Goal: Task Accomplishment & Management: Complete application form

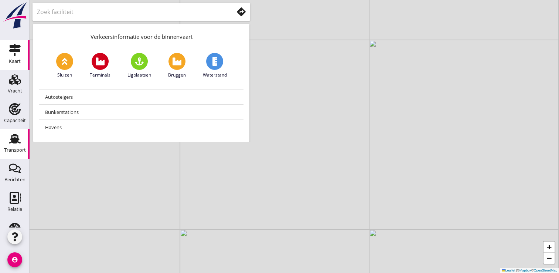
click at [6, 140] on div "Transport" at bounding box center [15, 139] width 18 height 12
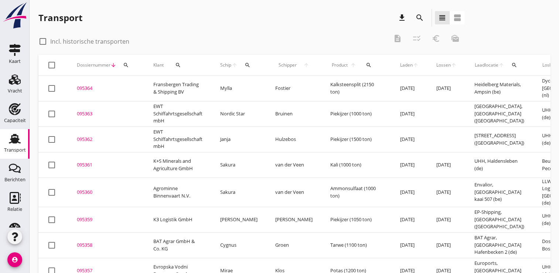
click at [84, 113] on div "095363" at bounding box center [106, 113] width 59 height 7
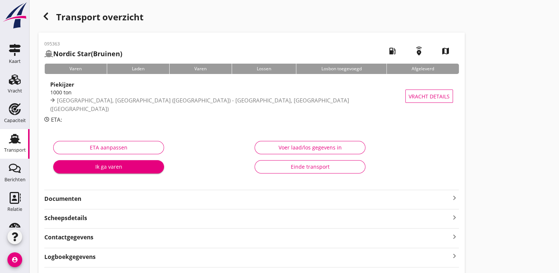
click at [68, 198] on strong "Documenten" at bounding box center [247, 198] width 406 height 8
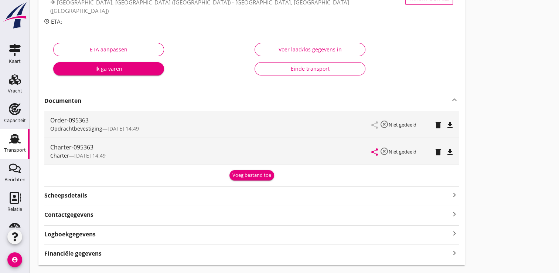
scroll to position [116, 0]
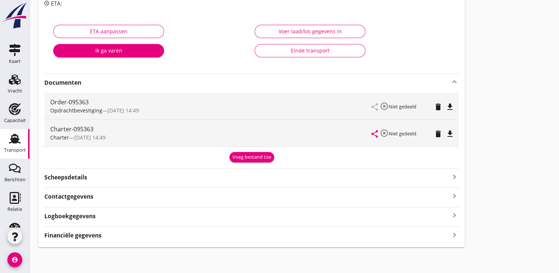
click at [451, 134] on icon "file_download" at bounding box center [449, 133] width 9 height 9
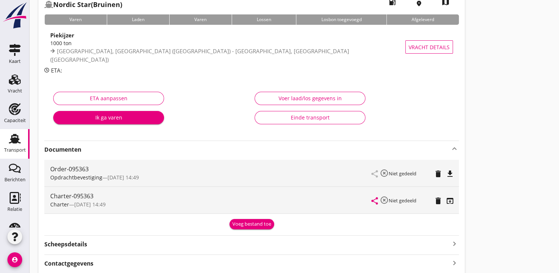
scroll to position [0, 0]
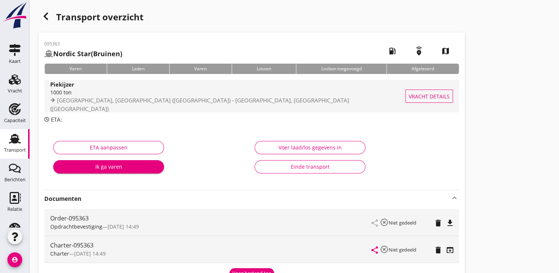
click at [99, 106] on span "[GEOGRAPHIC_DATA], [GEOGRAPHIC_DATA] ([GEOGRAPHIC_DATA]) - [GEOGRAPHIC_DATA], […" at bounding box center [199, 104] width 299 height 16
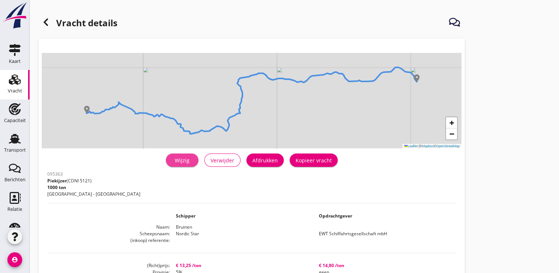
click at [191, 160] on div "Wijzig" at bounding box center [182, 160] width 21 height 8
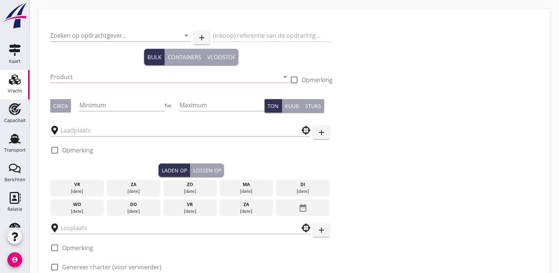
type input "EWT Schiffahrtsgesellschaft mbH"
type input "Piekijzer (5121)"
type input "1000"
checkbox input "true"
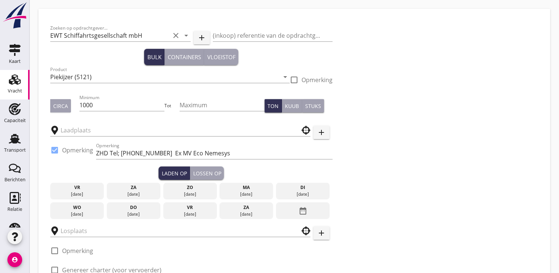
type input "[GEOGRAPHIC_DATA]"
type input "UHH"
checkbox input "true"
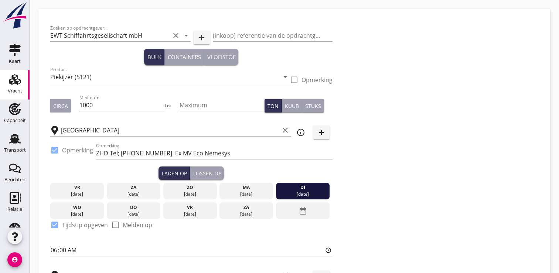
type input "13.25"
type textarea "1 a 2 soorten"
radio input "false"
checkbox input "true"
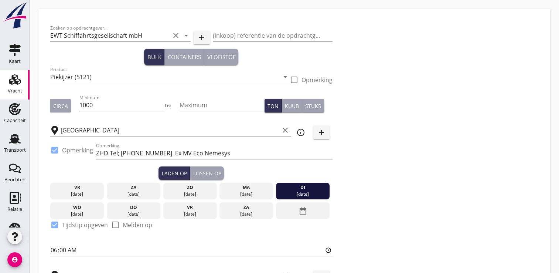
checkbox input "true"
type input "48"
type input "5"
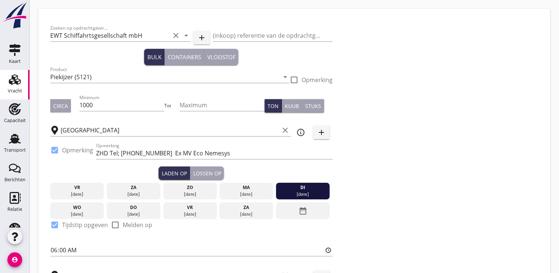
type input "14.8"
radio input "false"
checkbox input "true"
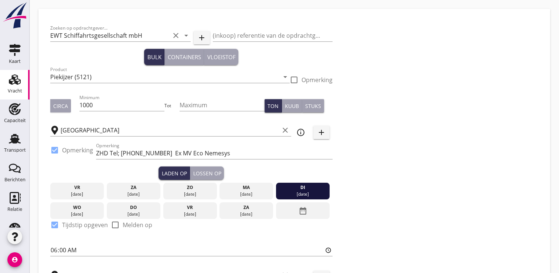
checkbox input "true"
type input "48"
click at [240, 191] on div "[DATE]" at bounding box center [246, 194] width 50 height 7
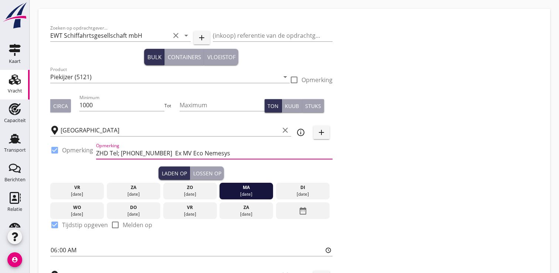
click at [156, 151] on input "ZHD Tel; [PHONE_NUMBER] Ex MV Eco Nemesys" at bounding box center [214, 153] width 236 height 12
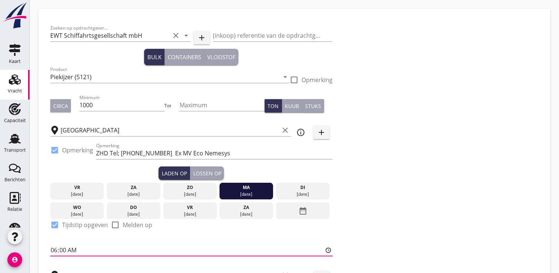
click at [52, 253] on input "06:00" at bounding box center [191, 250] width 282 height 12
type input "12:00"
click at [103, 131] on input "[GEOGRAPHIC_DATA]" at bounding box center [170, 130] width 219 height 12
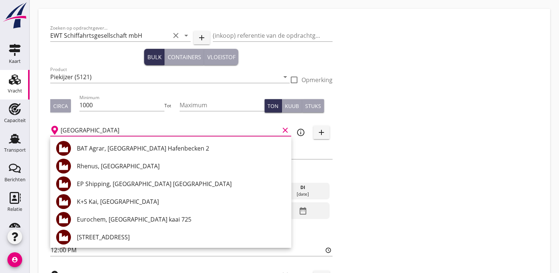
click at [103, 131] on input "[GEOGRAPHIC_DATA]" at bounding box center [170, 130] width 219 height 12
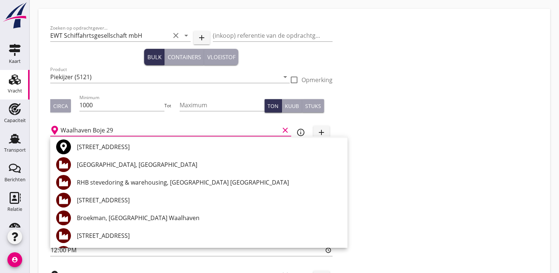
scroll to position [74, 0]
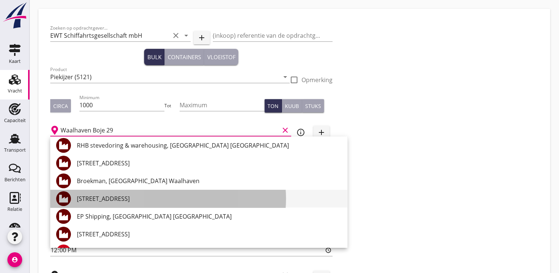
click at [159, 201] on div "[STREET_ADDRESS]" at bounding box center [209, 198] width 264 height 9
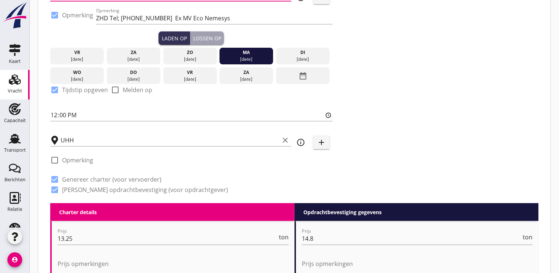
scroll to position [148, 0]
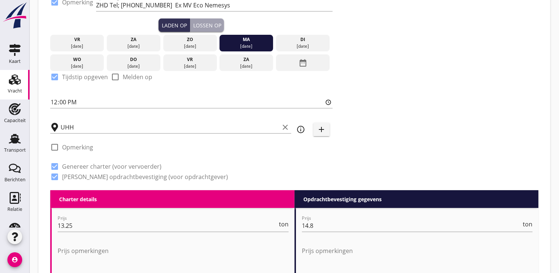
type input "[STREET_ADDRESS]"
click at [53, 147] on div at bounding box center [54, 147] width 13 height 13
checkbox input "true"
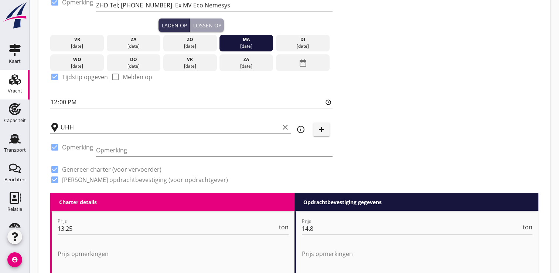
click at [111, 156] on div "Opmerking" at bounding box center [214, 150] width 236 height 12
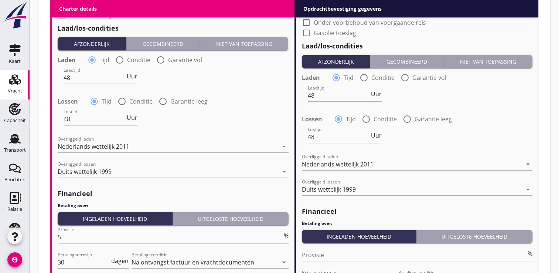
scroll to position [846, 0]
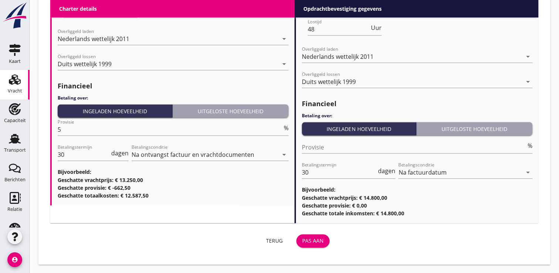
type input "Melddag in [GEOGRAPHIC_DATA]"
click at [315, 239] on div "Pas aan" at bounding box center [312, 240] width 21 height 8
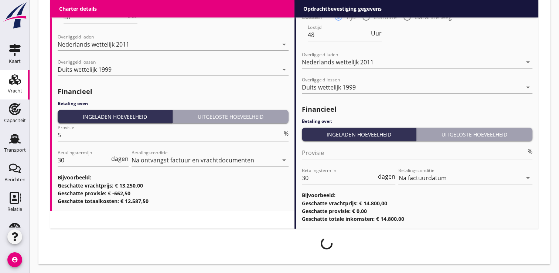
scroll to position [840, 0]
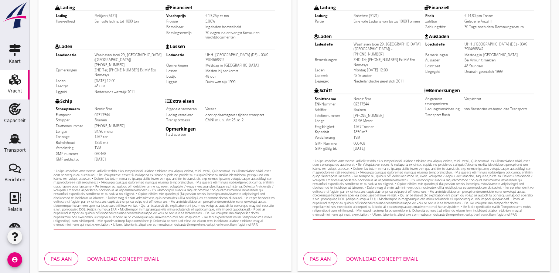
scroll to position [217, 0]
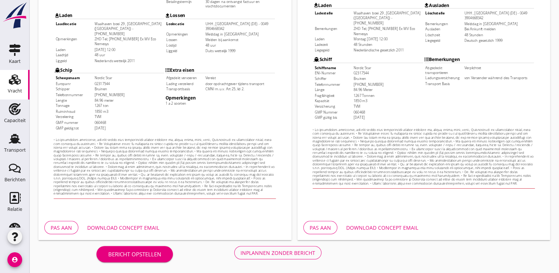
click at [129, 232] on button "Download concept email" at bounding box center [123, 227] width 84 height 13
click at [282, 254] on div "Inplannen zonder bericht" at bounding box center [277, 253] width 75 height 8
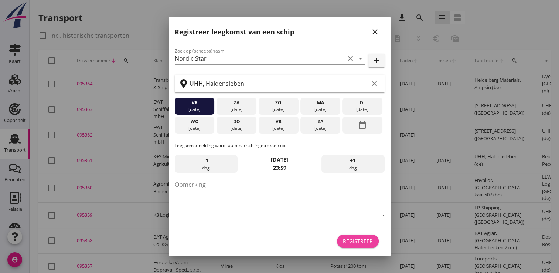
click at [358, 240] on div "Registreer" at bounding box center [358, 241] width 30 height 8
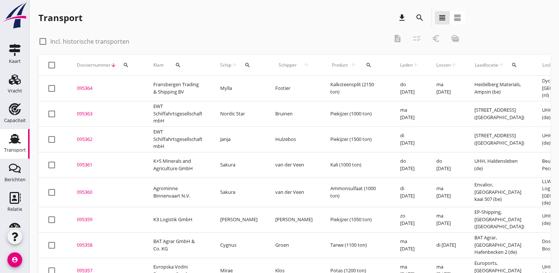
click at [123, 66] on div "search" at bounding box center [125, 65] width 13 height 6
click at [129, 86] on input "Zoeken op dossiernummer..." at bounding box center [160, 87] width 77 height 12
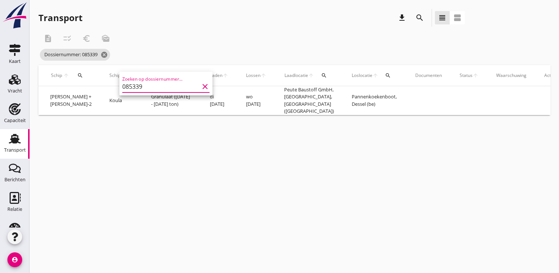
scroll to position [0, 195]
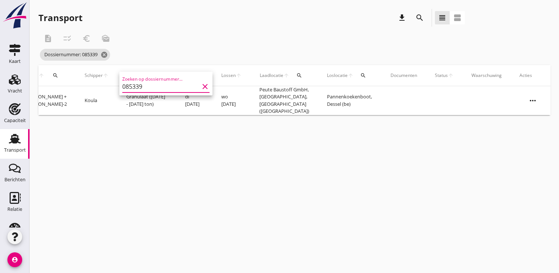
type input "085339"
click at [529, 98] on icon "more_horiz" at bounding box center [532, 100] width 21 height 21
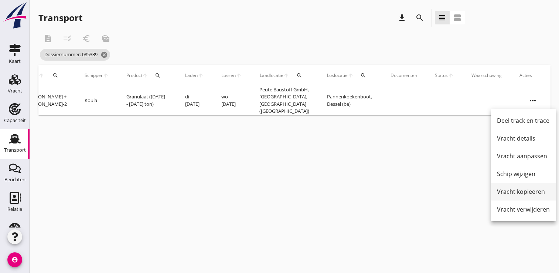
click at [526, 188] on div "Vracht kopieeren" at bounding box center [523, 191] width 53 height 9
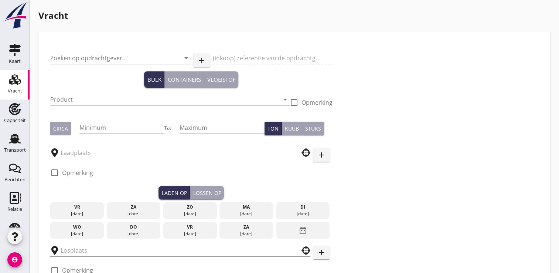
type input "EWT Schiffahrtsgesellschaft mbH"
type input "Granulaat (6152)"
type input "1850"
type input "1900"
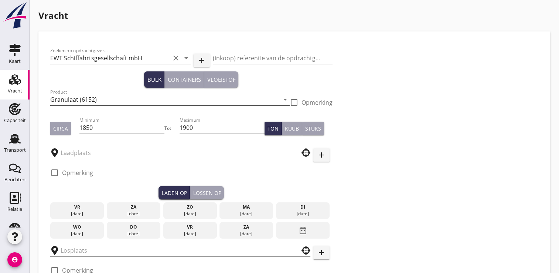
type input "Peute Baustoff GmbH, Norderelbe"
type input "Pannenkoekenboot"
checkbox input "true"
type input "17.9"
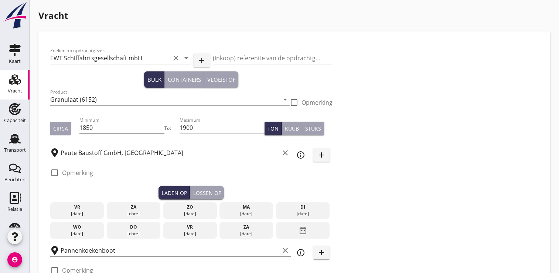
checkbox input "false"
radio input "false"
checkbox input "true"
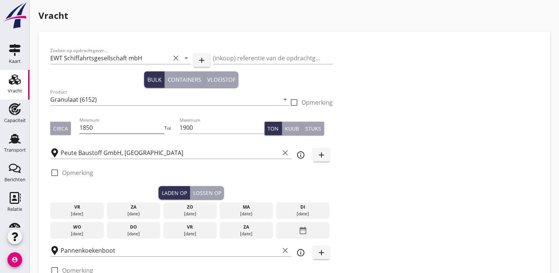
checkbox input "true"
type input "2"
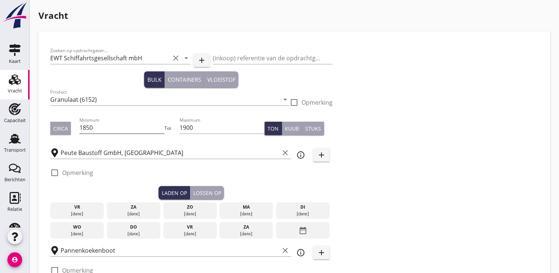
radio input "false"
radio input "true"
type input "21"
type input "18.3"
checkbox input "false"
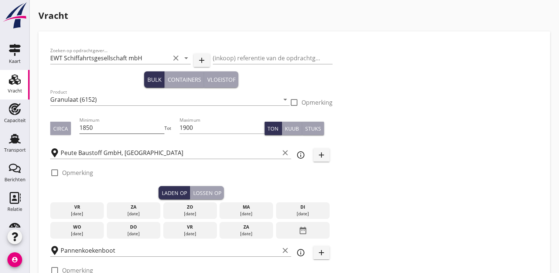
radio input "false"
checkbox input "true"
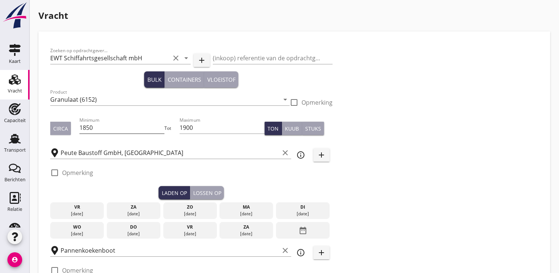
checkbox input "true"
type input "2"
radio input "false"
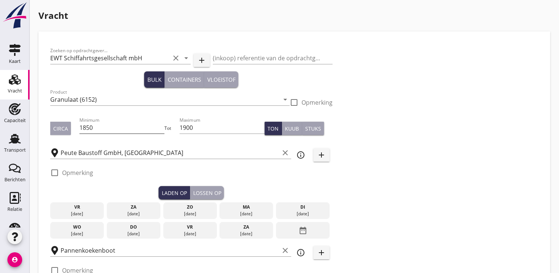
radio input "true"
type input "21"
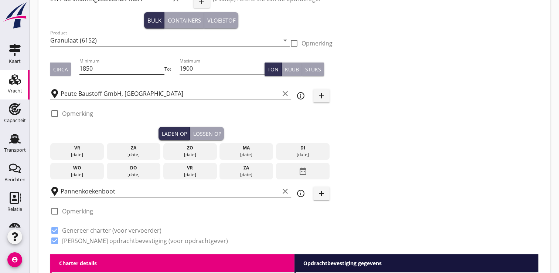
scroll to position [111, 0]
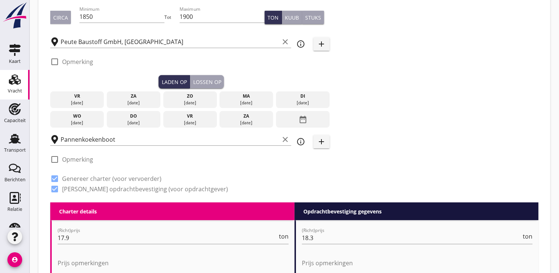
click at [305, 121] on icon "date_range" at bounding box center [302, 119] width 9 height 13
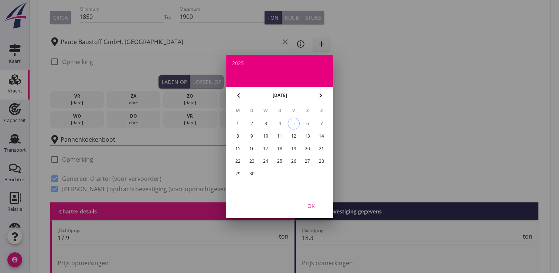
click at [294, 146] on div "19" at bounding box center [293, 149] width 12 height 12
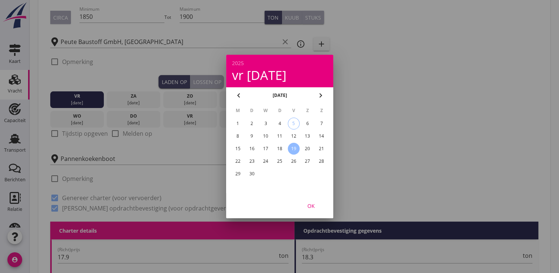
click at [314, 205] on div "OK" at bounding box center [311, 206] width 21 height 8
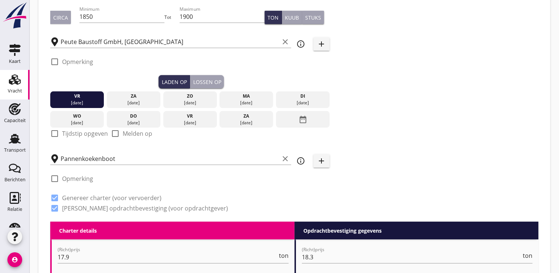
click at [57, 131] on div at bounding box center [54, 133] width 13 height 13
checkbox input "true"
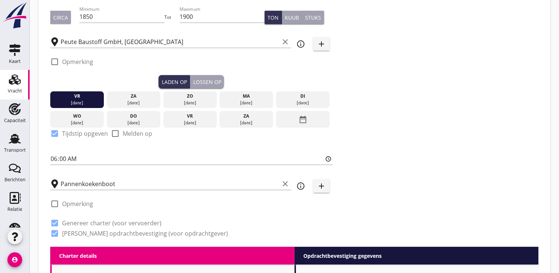
click at [208, 80] on div "Lossen op" at bounding box center [207, 82] width 28 height 8
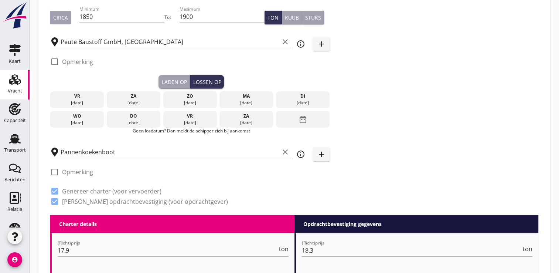
click at [53, 172] on div at bounding box center [54, 171] width 13 height 13
checkbox input "true"
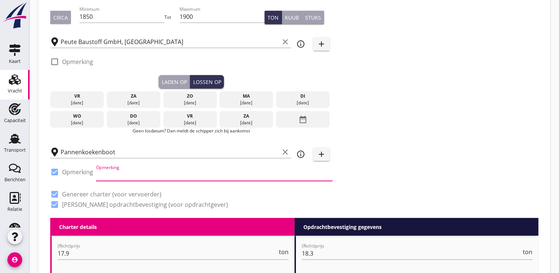
click at [107, 170] on input "Opmerking" at bounding box center [214, 175] width 236 height 12
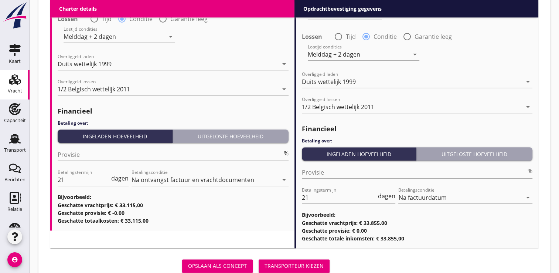
scroll to position [859, 0]
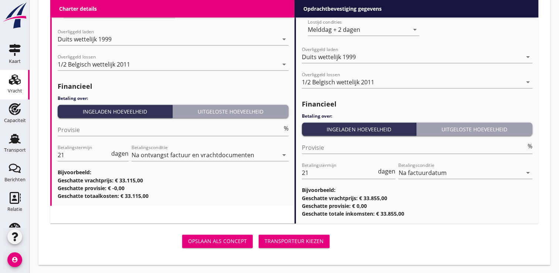
type input "KW 40 mleden"
click at [284, 239] on div "Transporteur kiezen" at bounding box center [293, 241] width 59 height 8
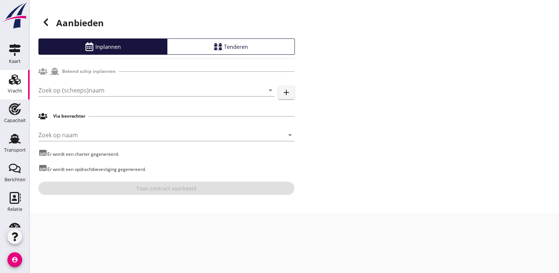
click at [49, 83] on div "Zoek op (scheeps)naam arrow_drop_down add" at bounding box center [166, 92] width 256 height 24
click at [45, 92] on input "Zoek op (scheeps)naam" at bounding box center [146, 90] width 216 height 12
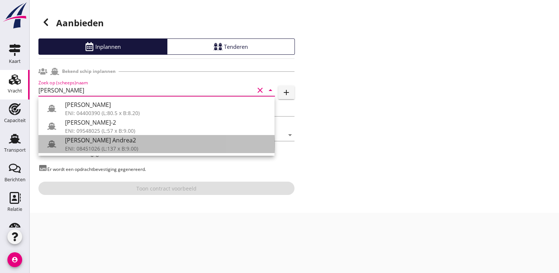
click at [111, 139] on div "Andrea+ Andrea2" at bounding box center [167, 140] width 204 height 9
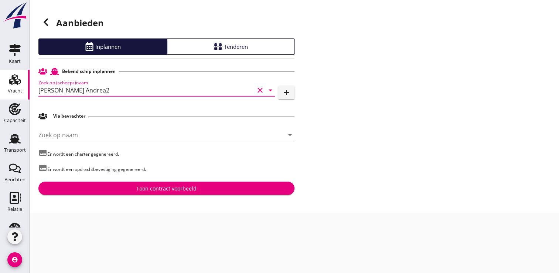
type input "Andrea+ Andrea2"
click at [69, 134] on input "Zoek op naam" at bounding box center [155, 135] width 235 height 12
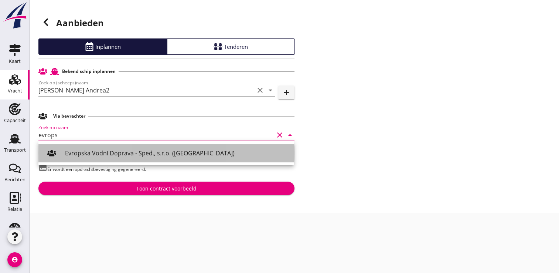
click at [76, 152] on div "Evropska Vodni Doprava - Sped., s.r.o. (Praha)" at bounding box center [176, 152] width 223 height 9
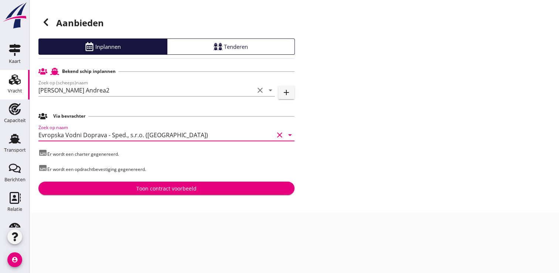
type input "Evropska Vodni Doprava - Sped., s.r.o. (Praha)"
click at [165, 187] on div "Toon contract voorbeeld" at bounding box center [166, 188] width 60 height 8
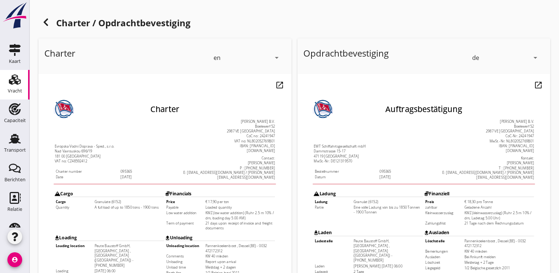
click at [276, 56] on icon "arrow_drop_down" at bounding box center [276, 57] width 9 height 9
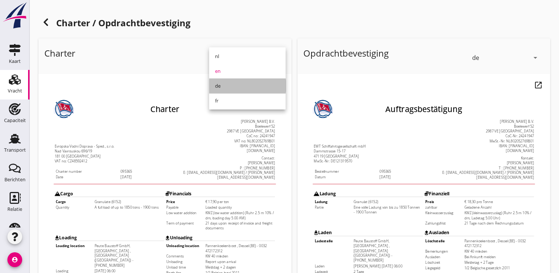
click at [232, 88] on div "de" at bounding box center [247, 85] width 65 height 9
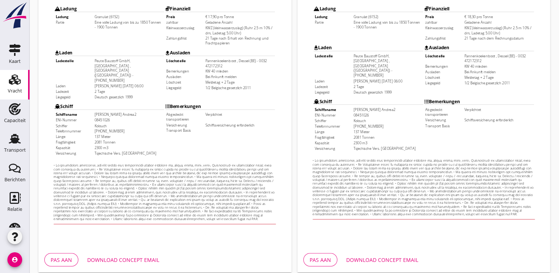
scroll to position [217, 0]
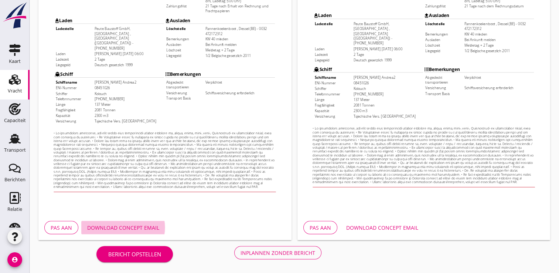
click at [139, 230] on div "Download concept email" at bounding box center [123, 227] width 72 height 8
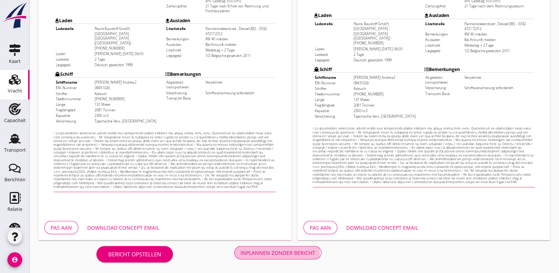
click at [286, 253] on div "Inplannen zonder bericht" at bounding box center [277, 253] width 75 height 8
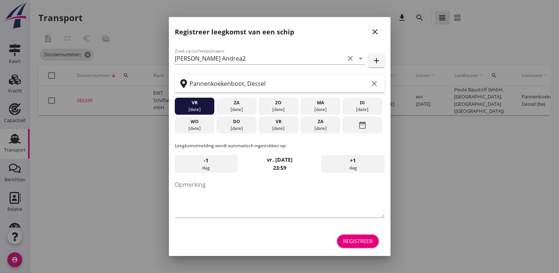
click at [366, 239] on div "Registreer" at bounding box center [358, 241] width 30 height 8
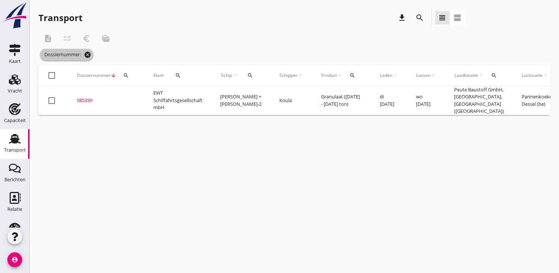
click at [86, 55] on icon "cancel" at bounding box center [87, 54] width 7 height 7
